Goal: Information Seeking & Learning: Understand process/instructions

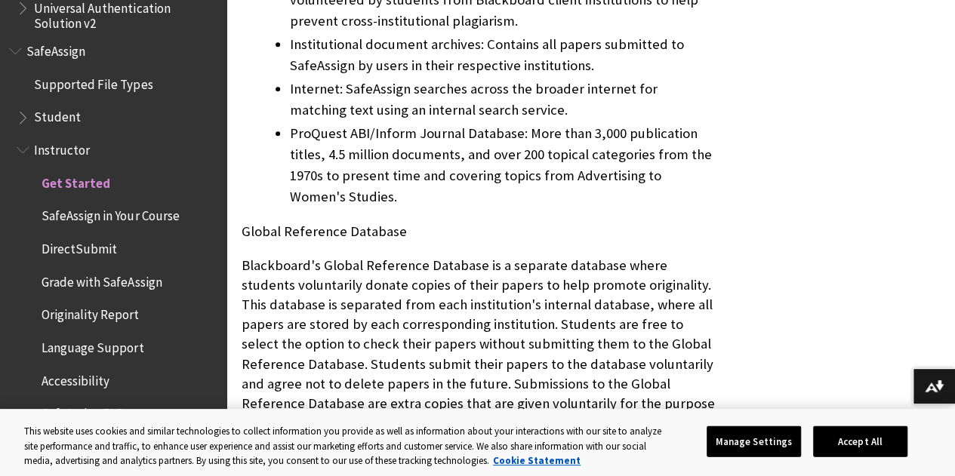
scroll to position [916, 0]
click at [98, 305] on span "Originality Report" at bounding box center [90, 313] width 97 height 20
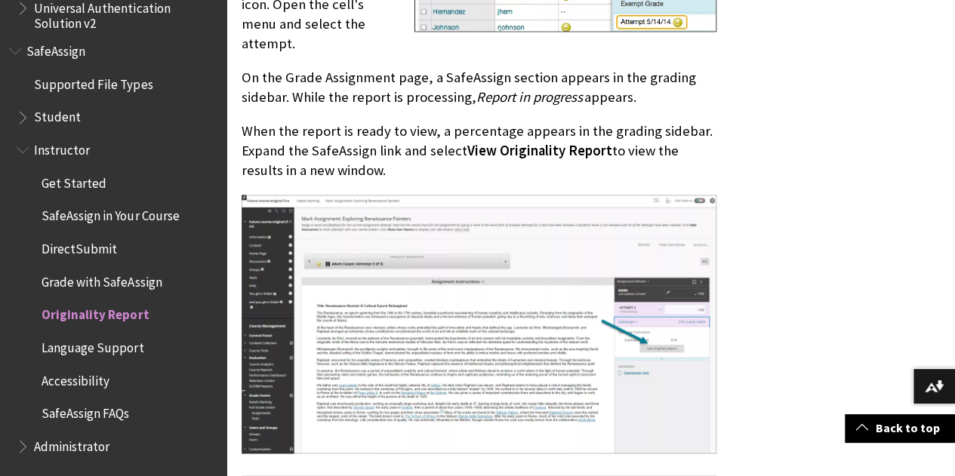
scroll to position [992, 0]
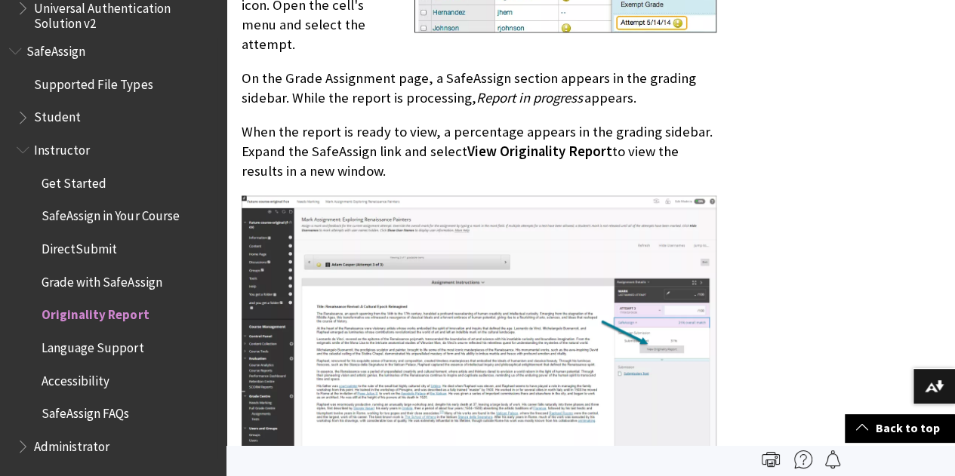
click at [100, 250] on span "DirectSubmit" at bounding box center [79, 246] width 75 height 20
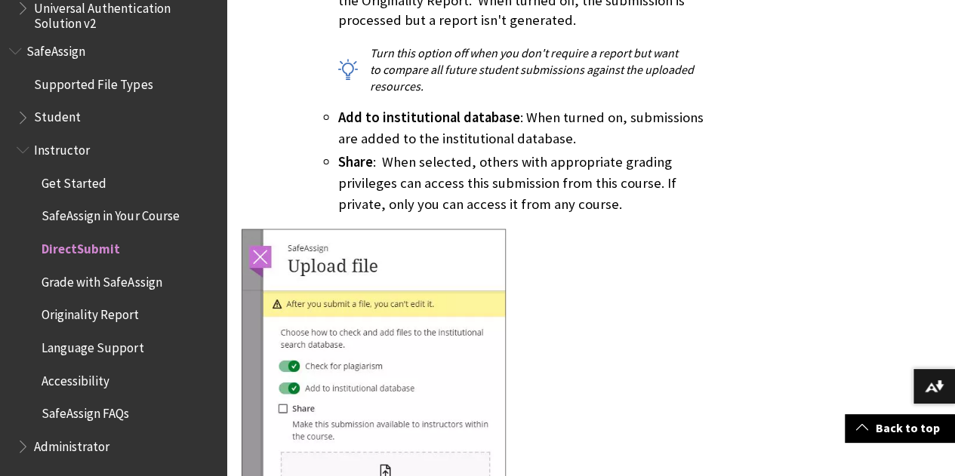
scroll to position [1564, 0]
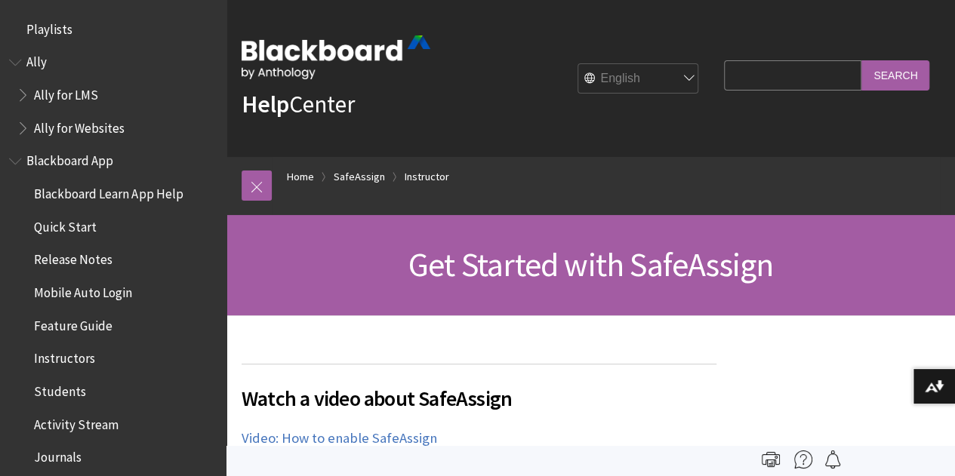
scroll to position [1886, 0]
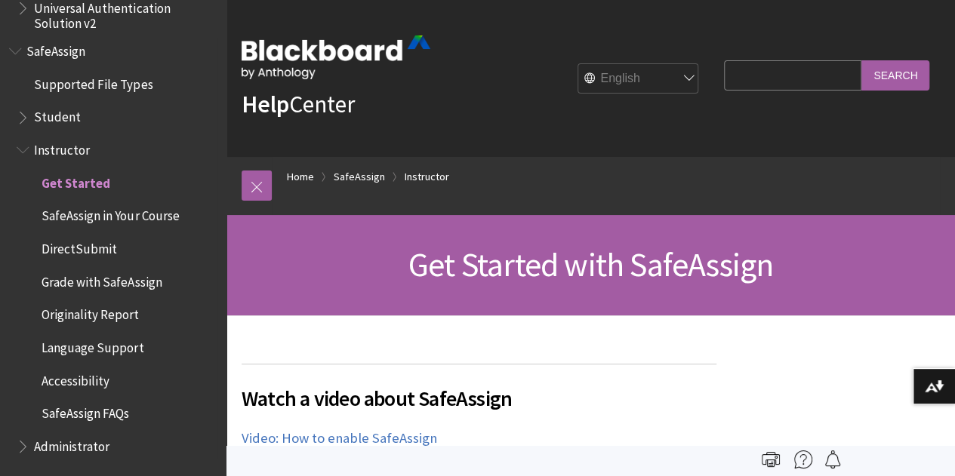
click at [41, 109] on span "Student" at bounding box center [57, 115] width 47 height 20
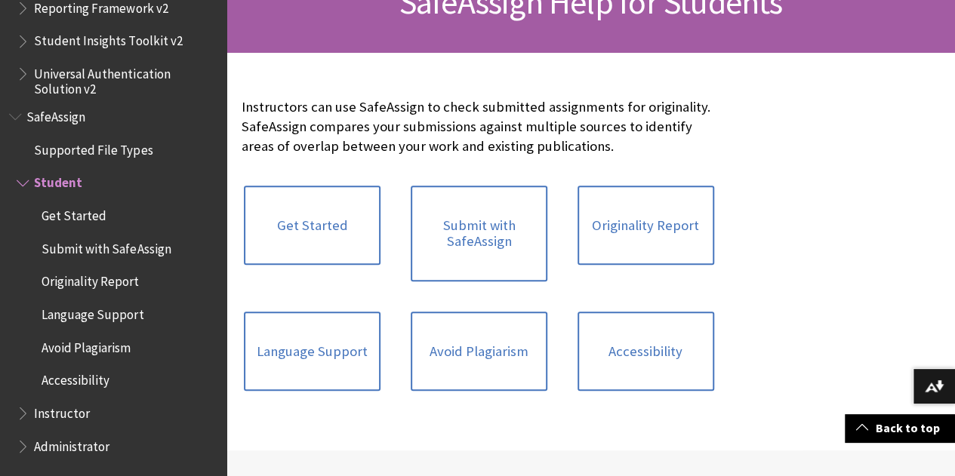
scroll to position [263, 0]
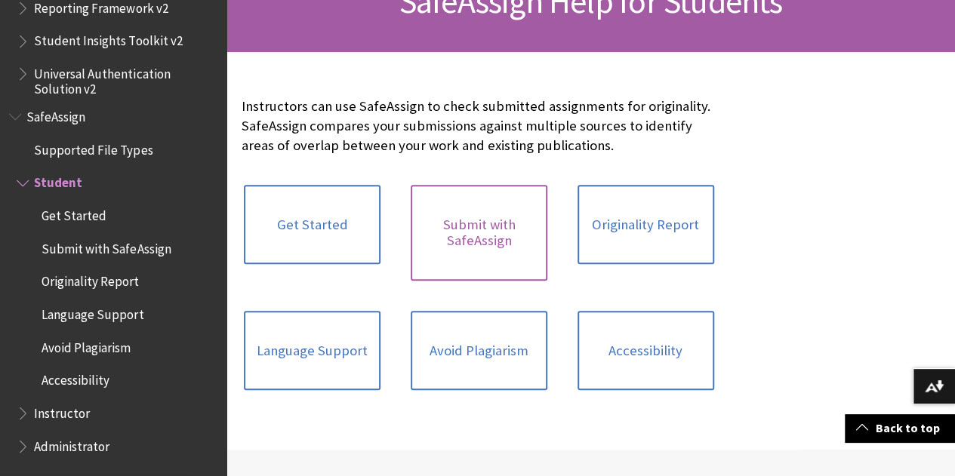
click at [434, 253] on link "Submit with SafeAssign" at bounding box center [479, 233] width 137 height 96
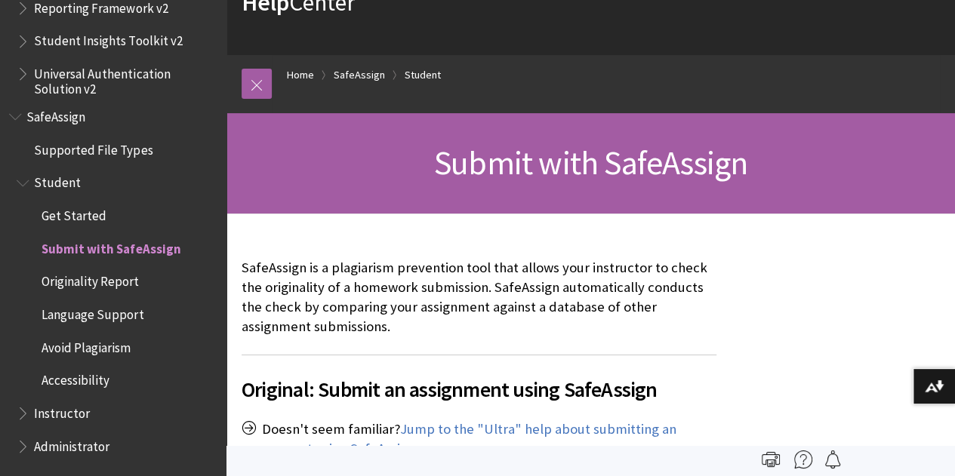
scroll to position [101, 0]
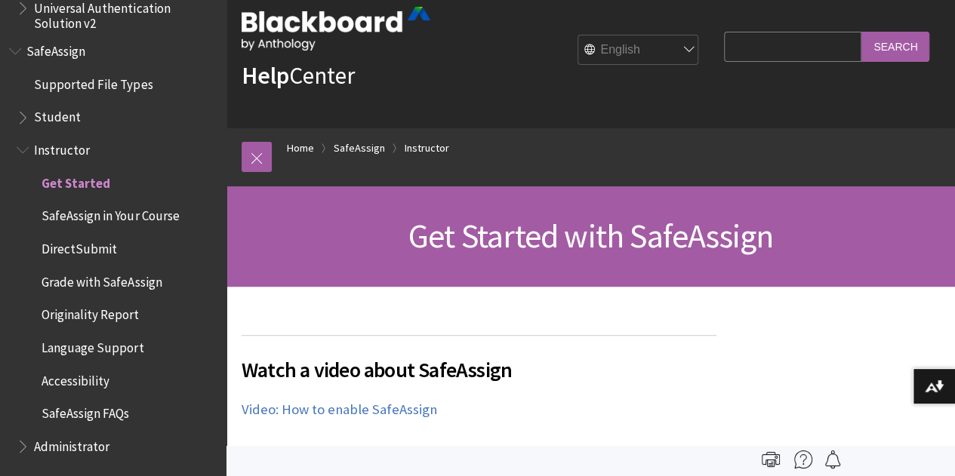
scroll to position [38, 0]
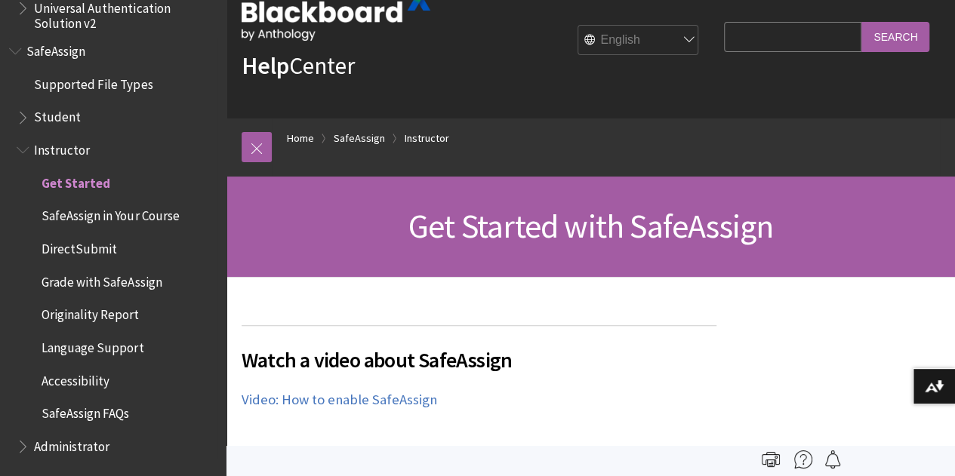
click at [87, 280] on span "Grade with SafeAssign" at bounding box center [102, 279] width 120 height 20
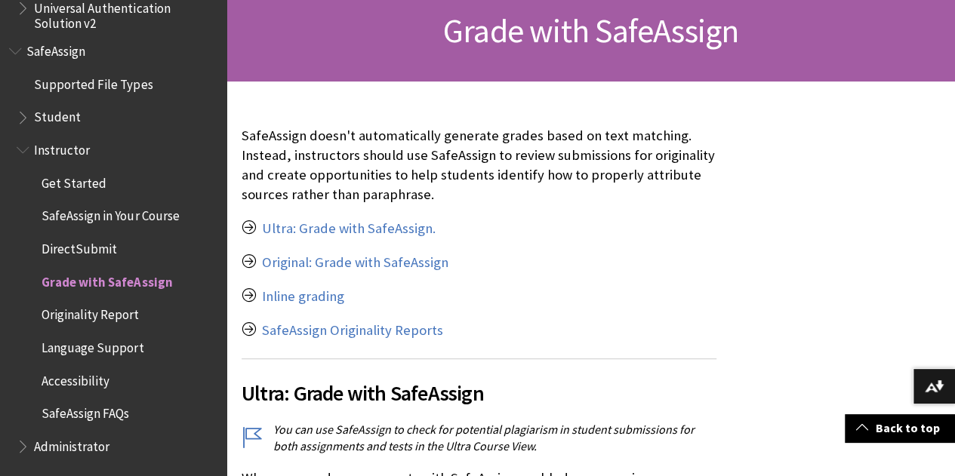
scroll to position [235, 0]
